Goal: Task Accomplishment & Management: Manage account settings

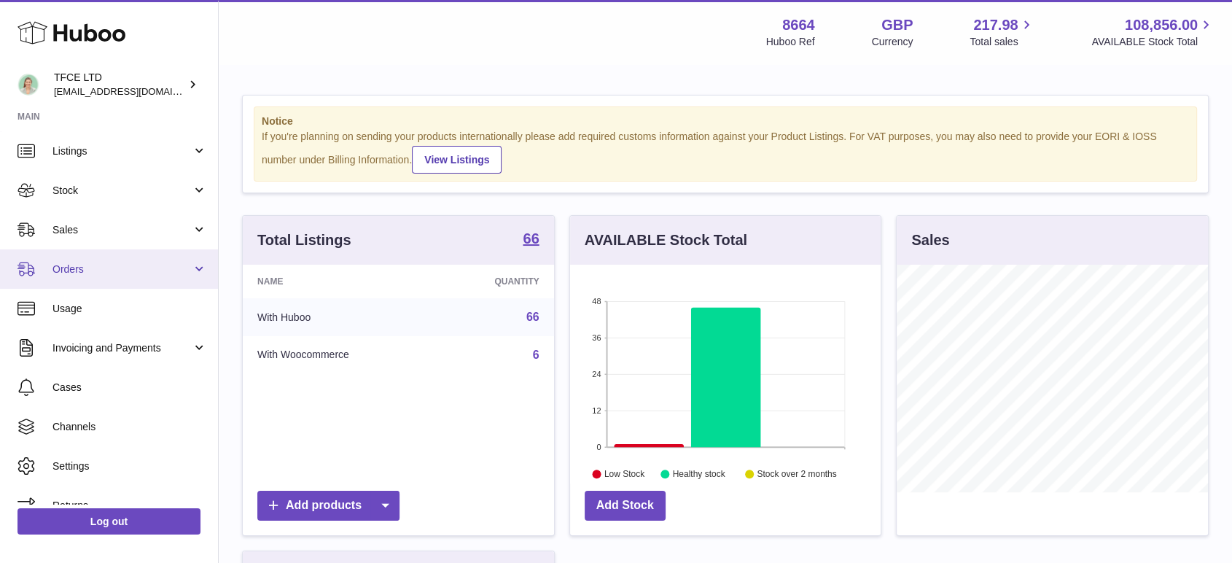
scroll to position [58, 0]
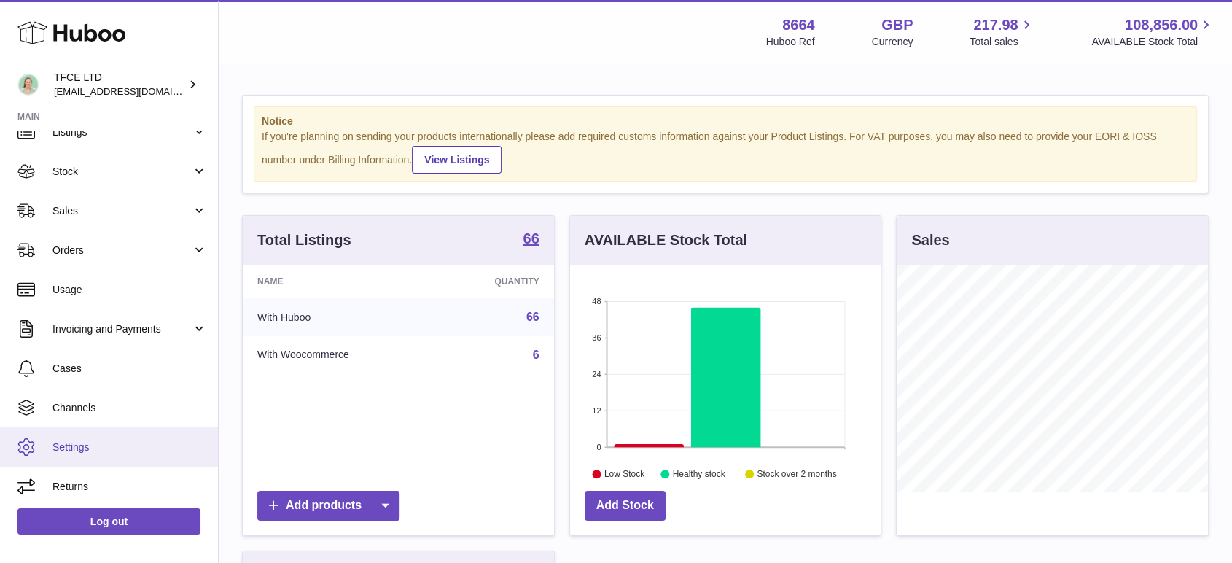
click at [101, 446] on span "Settings" at bounding box center [130, 447] width 155 height 14
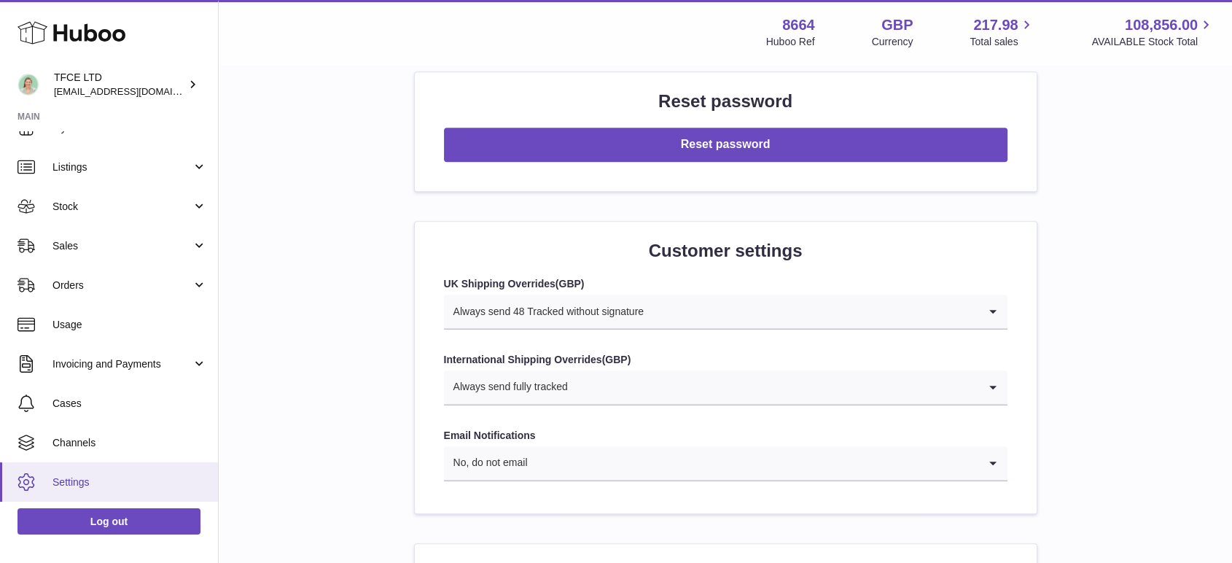
scroll to position [58, 0]
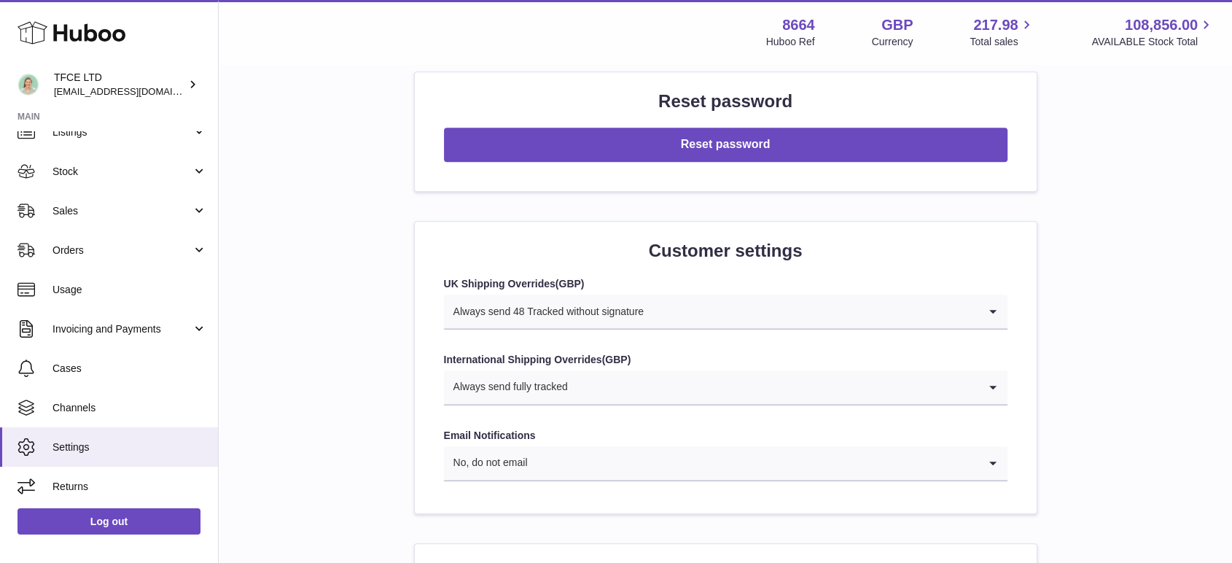
click at [983, 381] on icon "Search for option" at bounding box center [993, 387] width 29 height 34
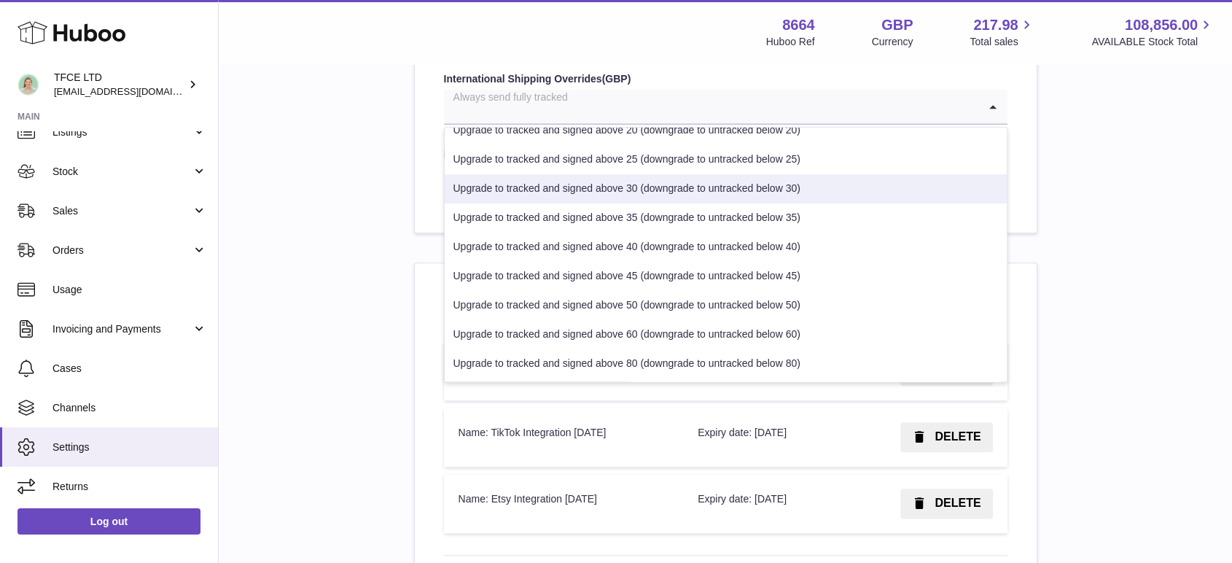
scroll to position [1511, 0]
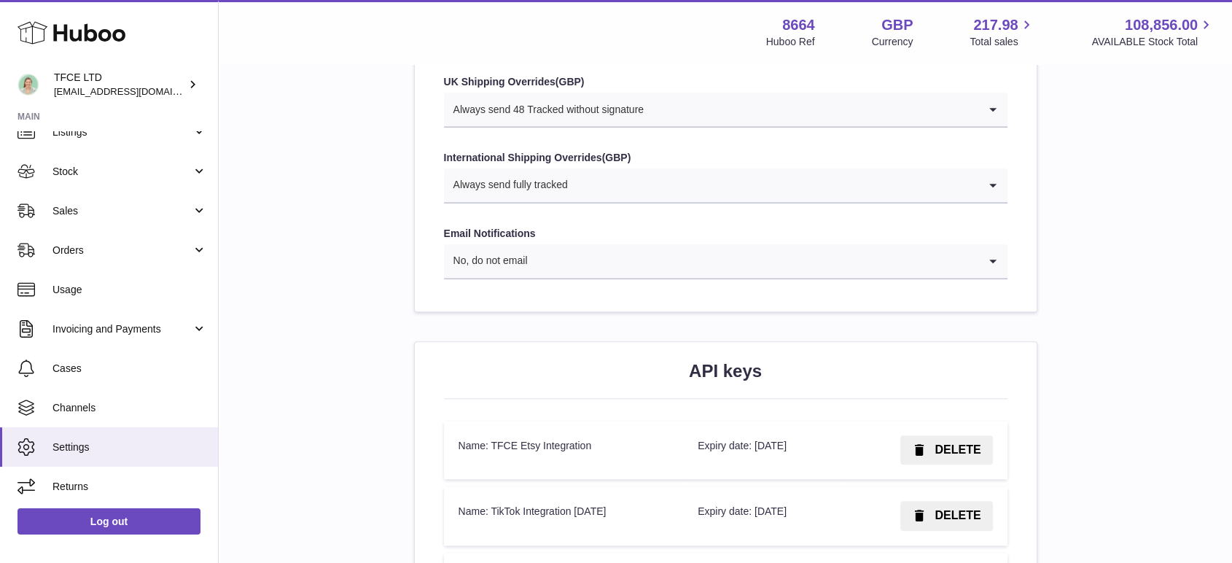
scroll to position [1268, 0]
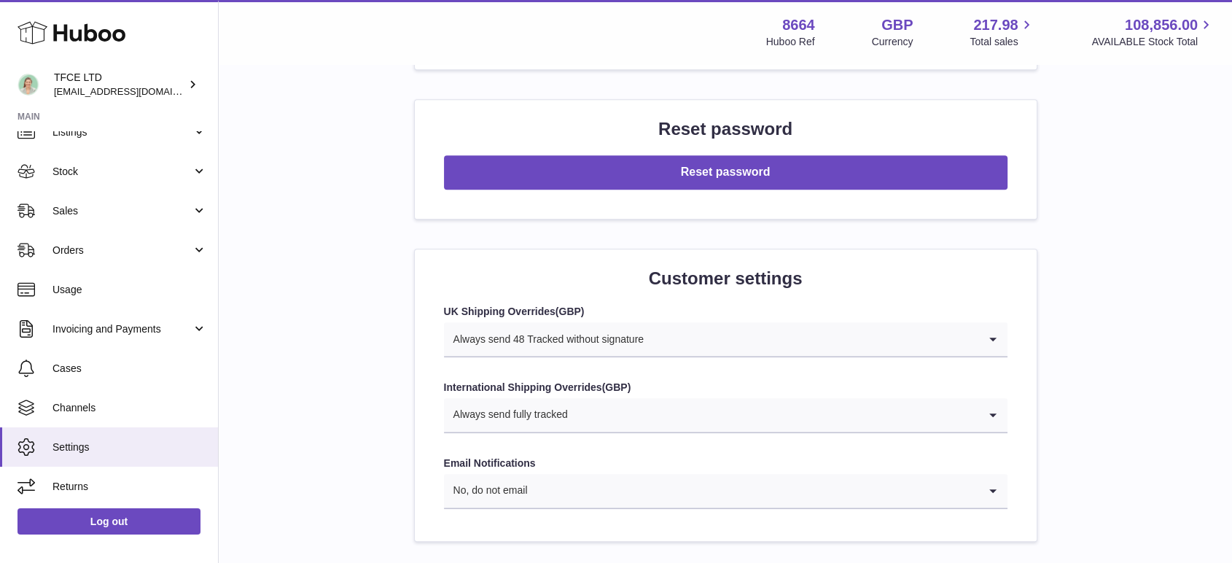
click at [645, 429] on input "Search for option" at bounding box center [774, 415] width 410 height 34
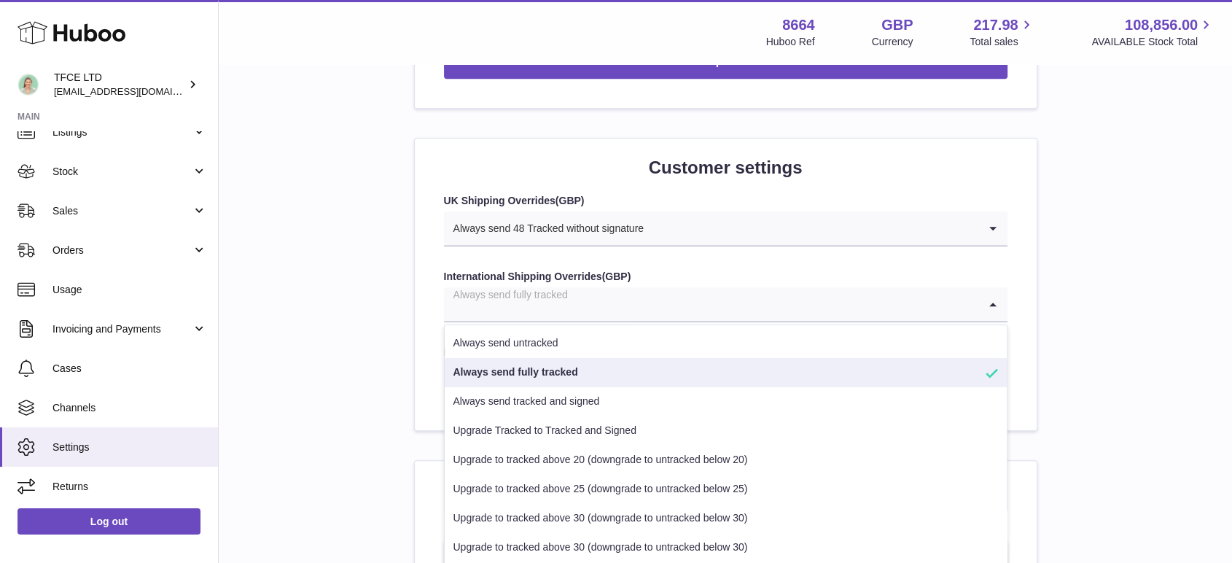
scroll to position [1511, 0]
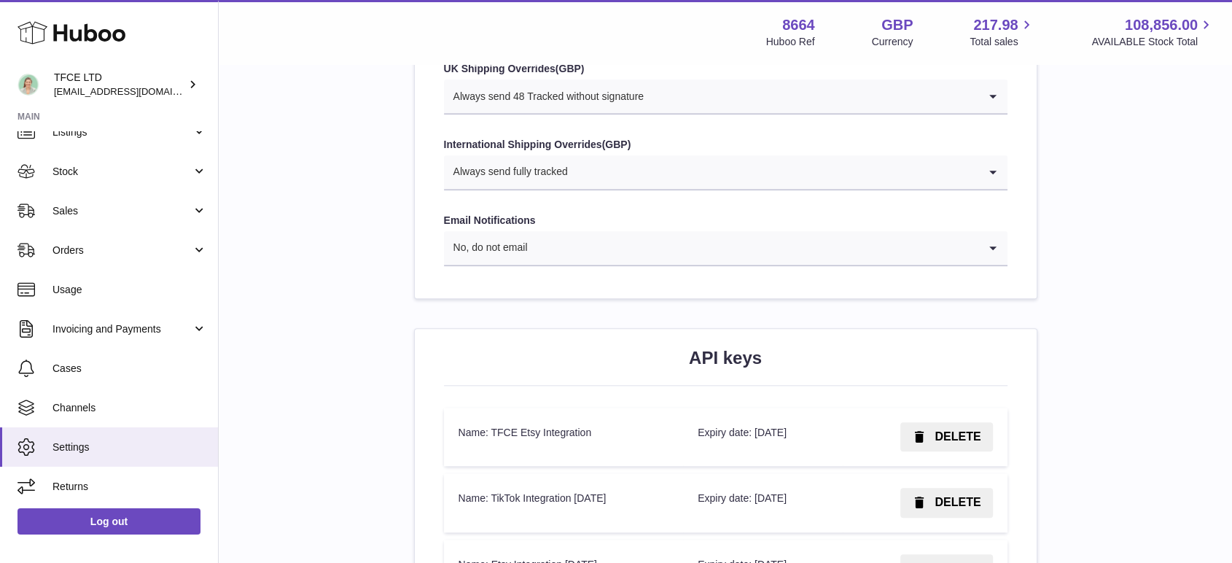
drag, startPoint x: 1186, startPoint y: 249, endPoint x: 1135, endPoint y: 244, distance: 52.1
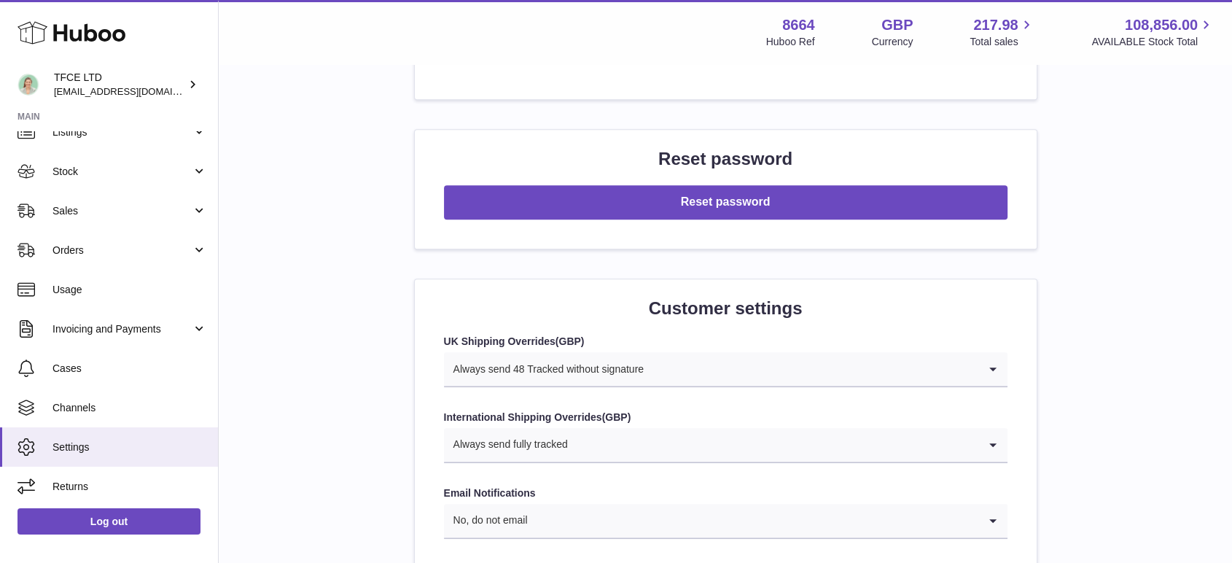
scroll to position [1106, 0]
